Goal: Transaction & Acquisition: Purchase product/service

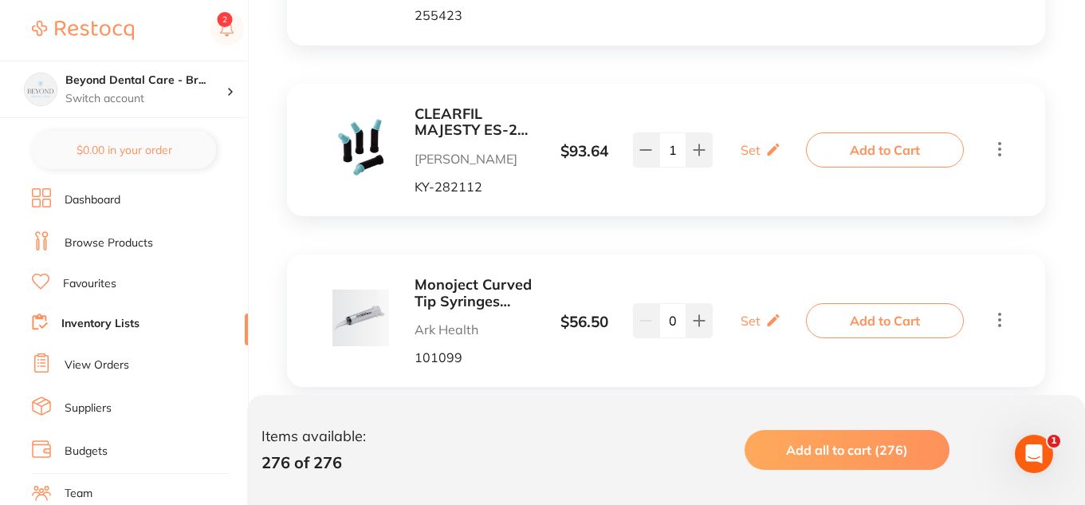
scroll to position [23712, 0]
click at [483, 105] on b "CLEARFIL MAJESTY ES-2 A3 Classic PLT Tip 0.25g x 20" at bounding box center [474, 121] width 120 height 33
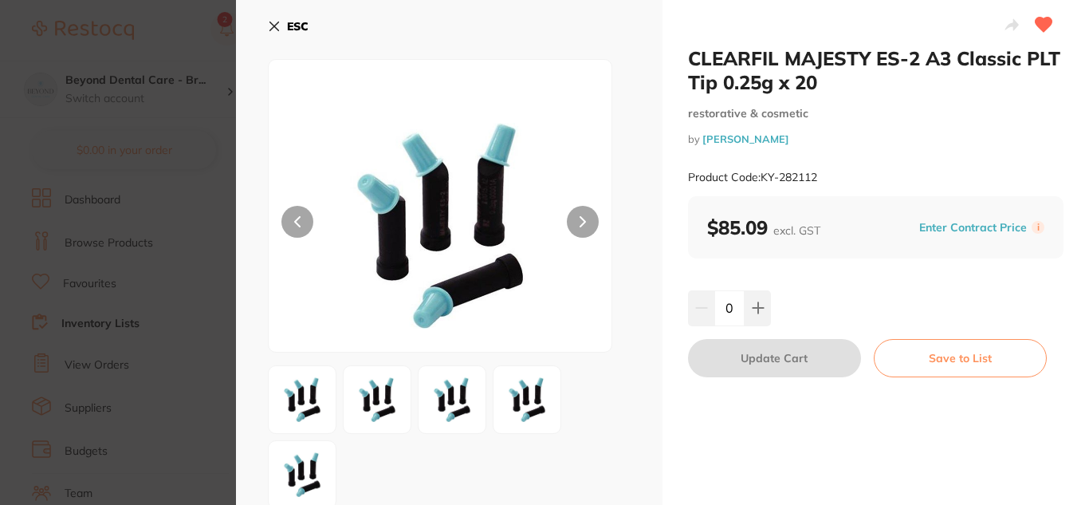
click at [106, 257] on section "CLEARFIL MAJESTY ES-2 A3 Classic PLT Tip 0.25g x 20 restorative & cosmetic by […" at bounding box center [544, 252] width 1089 height 505
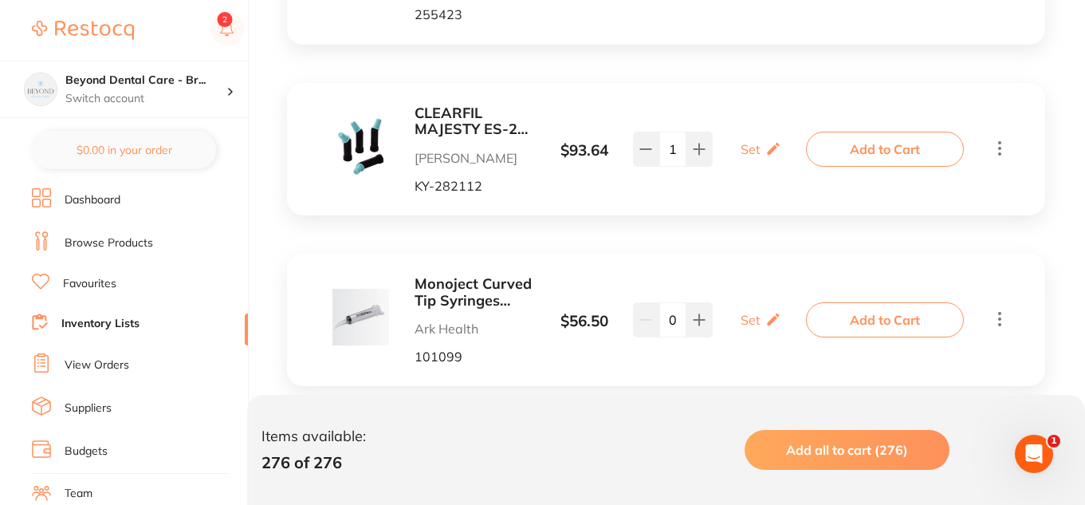
click at [460, 105] on b "CLEARFIL MAJESTY ES-2 A3 Classic PLT Tip 0.25g x 20" at bounding box center [474, 121] width 120 height 33
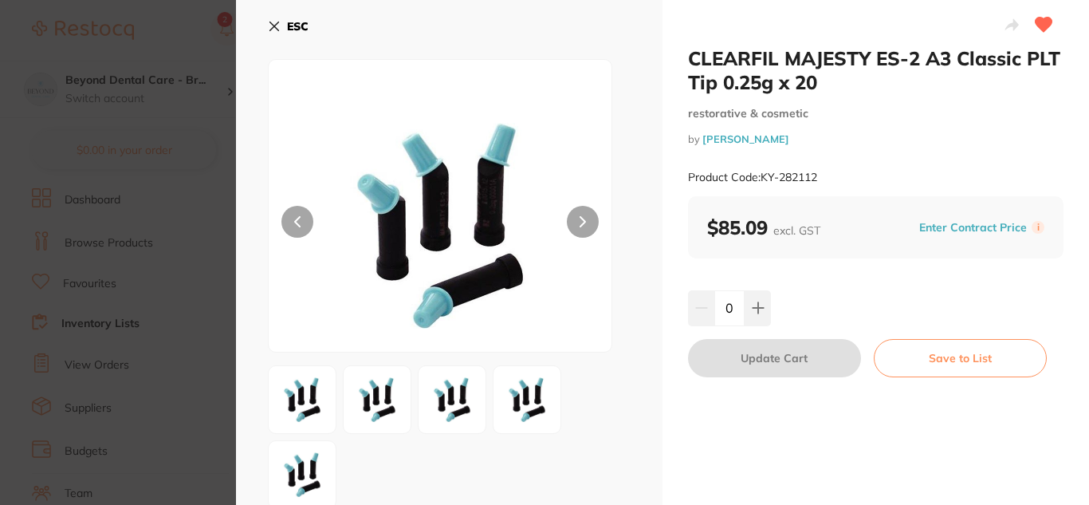
click at [157, 198] on section "CLEARFIL MAJESTY ES-2 A3 Classic PLT Tip 0.25g x 20 restorative & cosmetic by […" at bounding box center [544, 252] width 1089 height 505
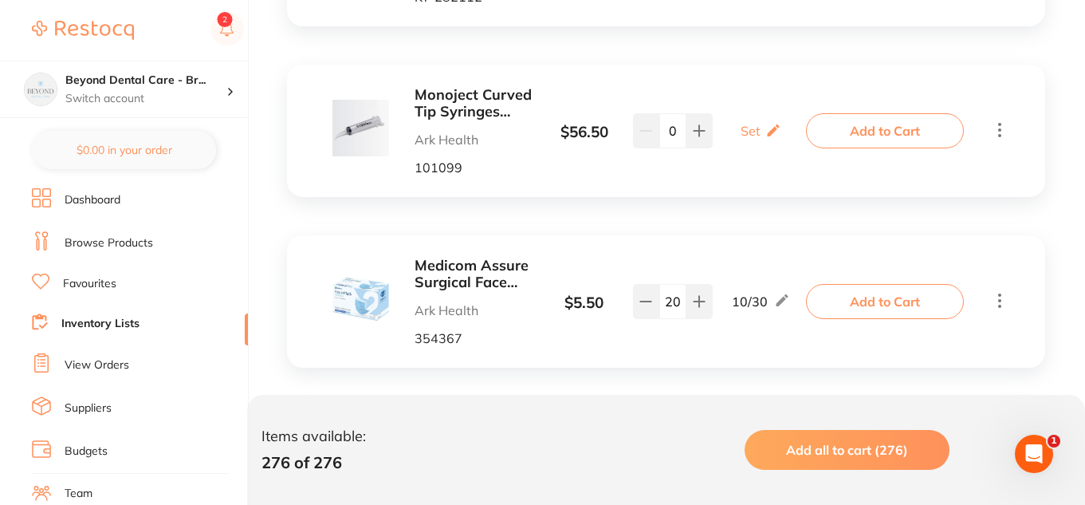
scroll to position [23902, 0]
click at [700, 124] on icon at bounding box center [699, 130] width 13 height 13
type input "1"
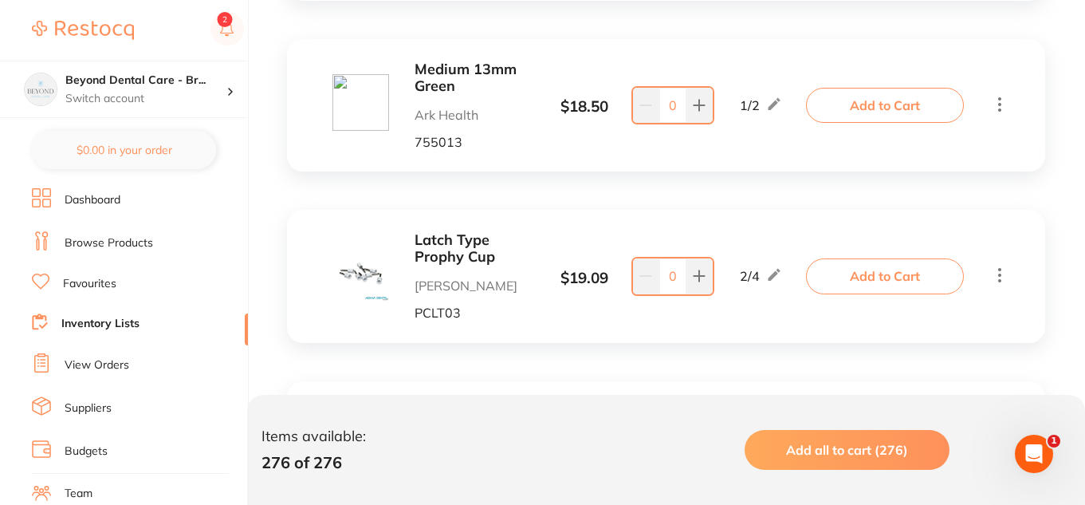
scroll to position [24269, 0]
